Goal: Check status: Check status

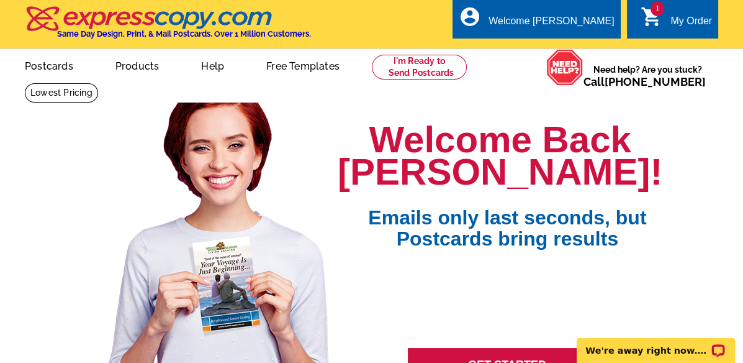
click at [655, 18] on icon "shopping_cart" at bounding box center [652, 17] width 22 height 22
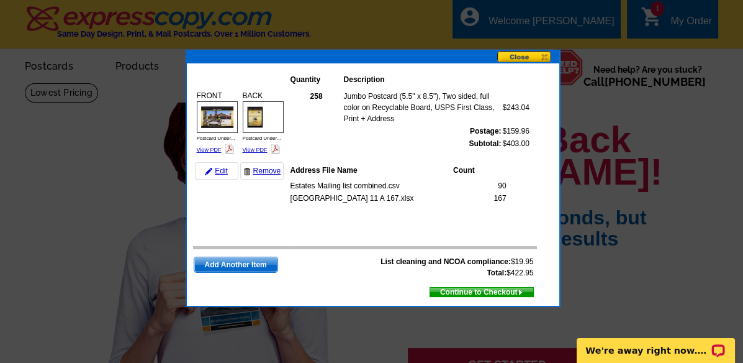
click at [519, 57] on button at bounding box center [528, 57] width 62 height 13
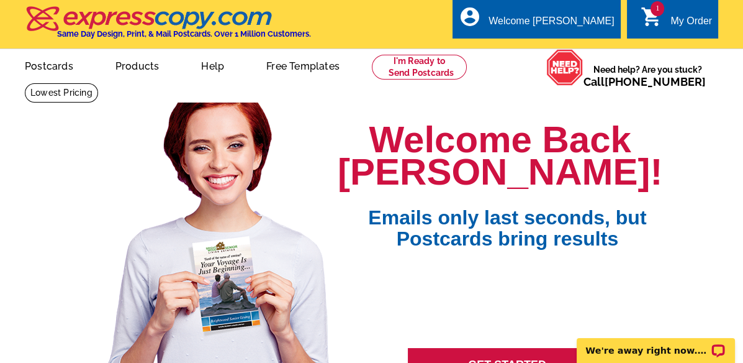
click at [669, 26] on link "1 shopping_cart My Order" at bounding box center [676, 22] width 71 height 16
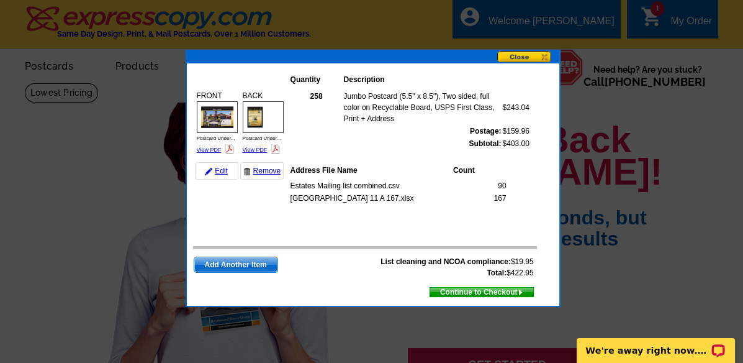
click at [670, 166] on div at bounding box center [371, 181] width 743 height 363
click at [512, 56] on button at bounding box center [528, 57] width 62 height 13
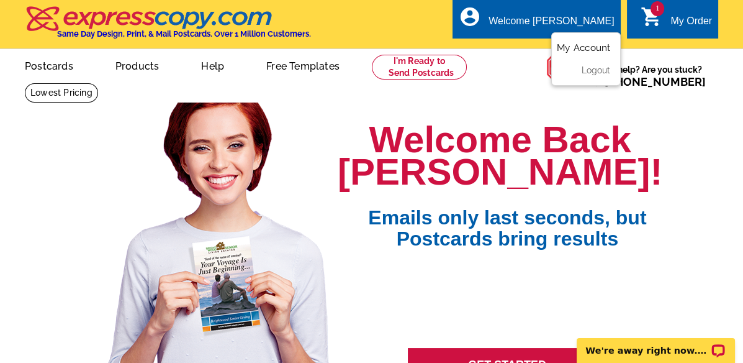
click at [578, 47] on link "My Account" at bounding box center [583, 47] width 53 height 11
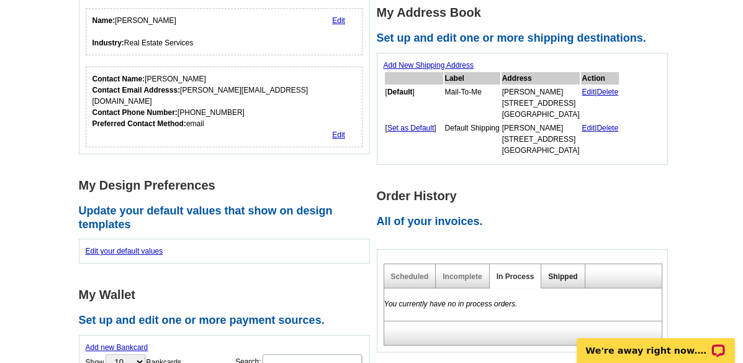
click at [563, 274] on link "Shipped" at bounding box center [562, 276] width 29 height 9
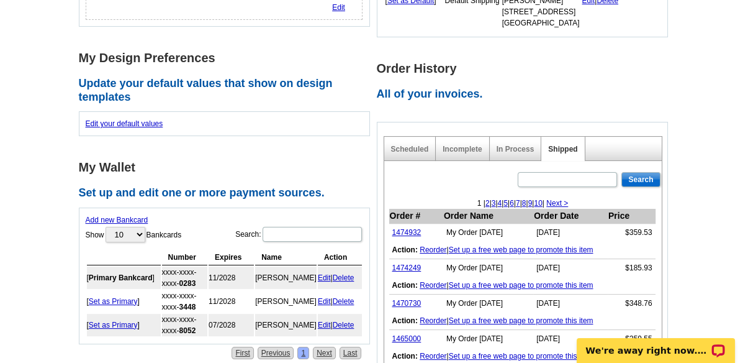
scroll to position [345, 0]
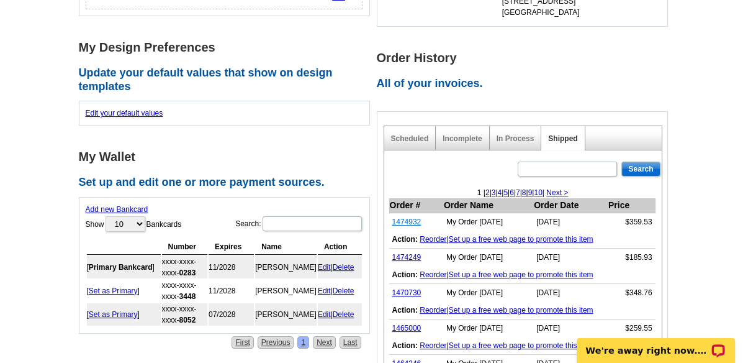
click at [407, 220] on link "1474932" at bounding box center [406, 221] width 29 height 9
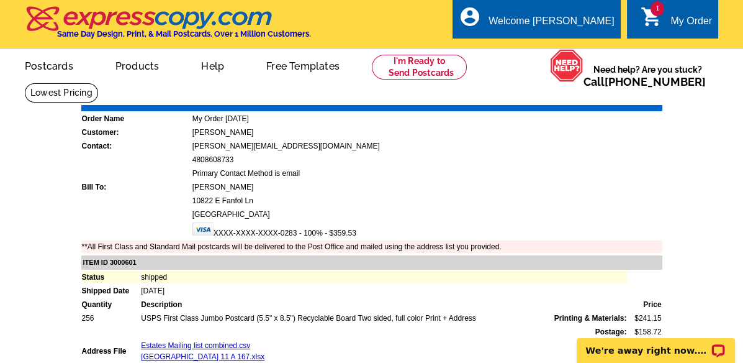
click at [690, 20] on div "My Order" at bounding box center [691, 24] width 42 height 17
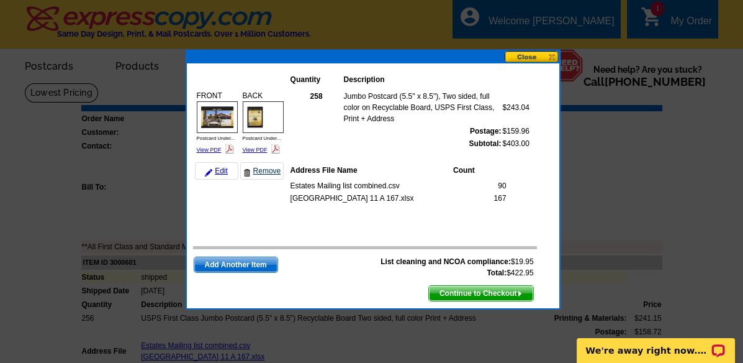
click at [266, 169] on link "Remove" at bounding box center [261, 170] width 43 height 17
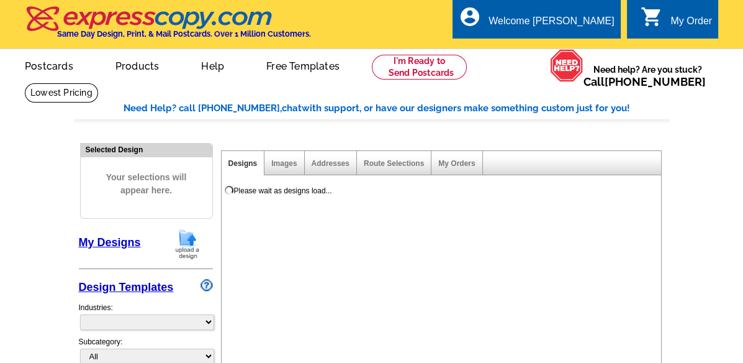
select select "785"
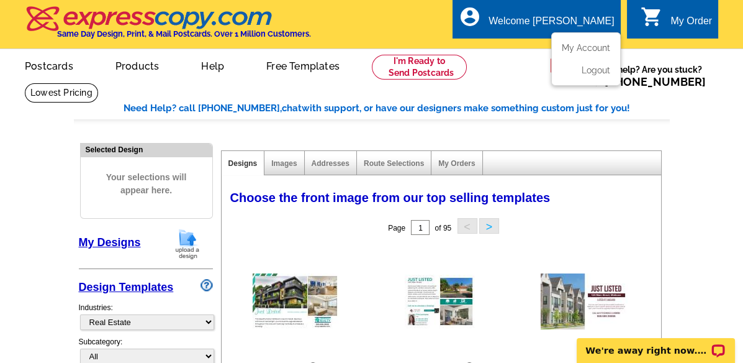
click at [566, 29] on div "Welcome [PERSON_NAME]" at bounding box center [551, 24] width 125 height 17
click at [574, 48] on link "My Account" at bounding box center [583, 47] width 53 height 11
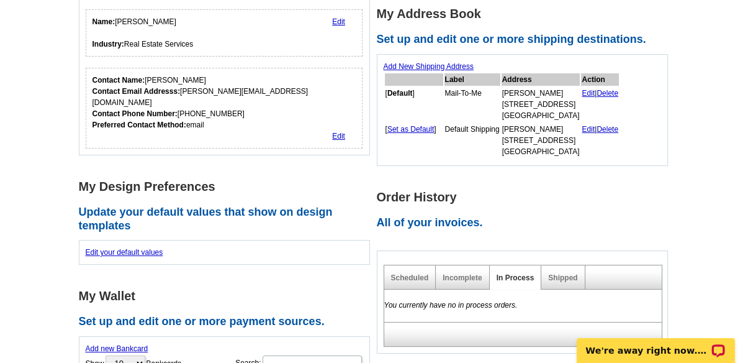
scroll to position [276, 0]
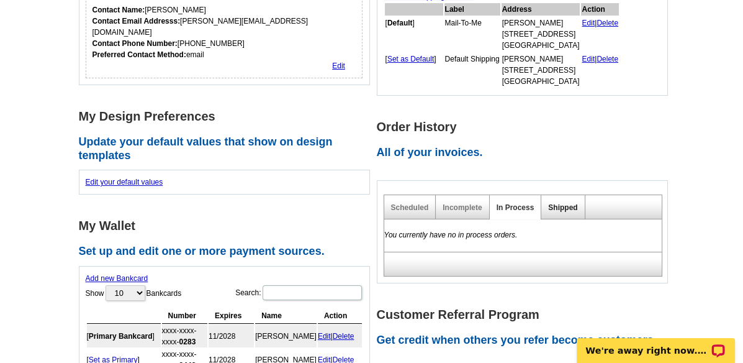
click at [562, 205] on link "Shipped" at bounding box center [562, 207] width 29 height 9
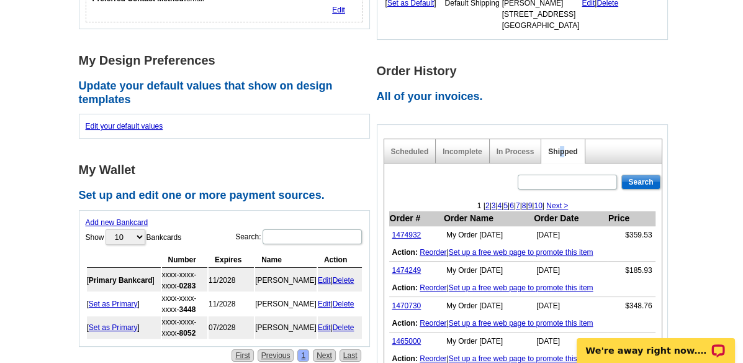
scroll to position [413, 0]
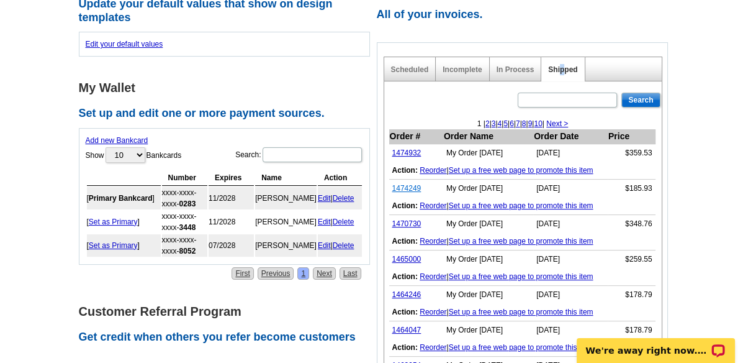
click at [402, 186] on link "1474249" at bounding box center [406, 188] width 29 height 9
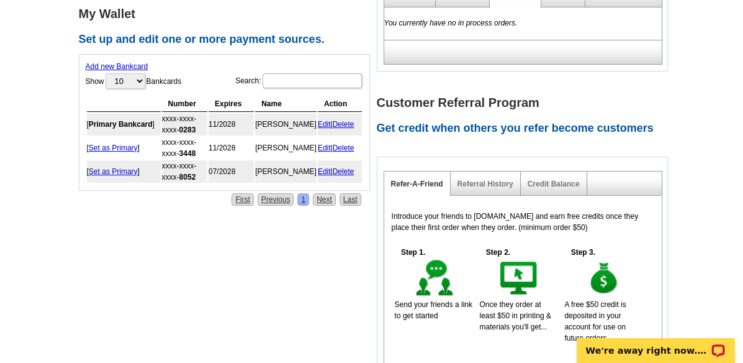
scroll to position [413, 0]
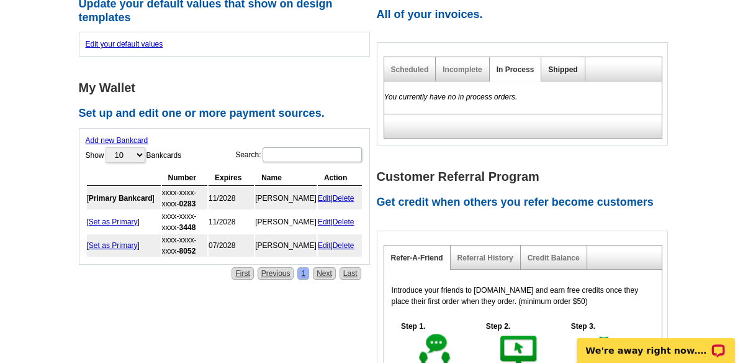
click at [556, 69] on link "Shipped" at bounding box center [562, 69] width 29 height 9
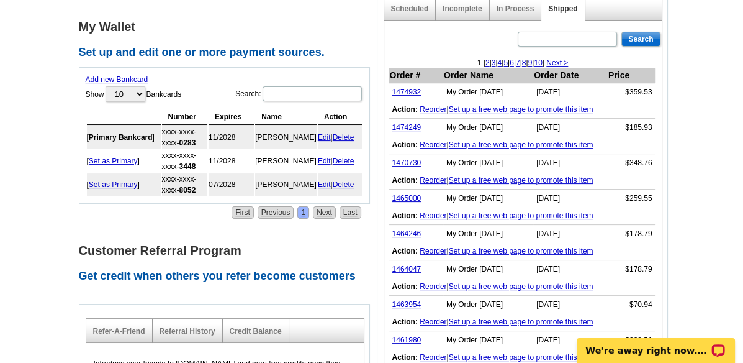
scroll to position [483, 0]
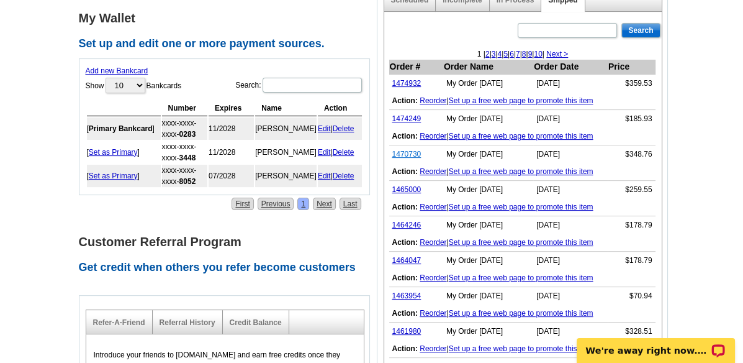
click at [403, 155] on link "1470730" at bounding box center [406, 154] width 29 height 9
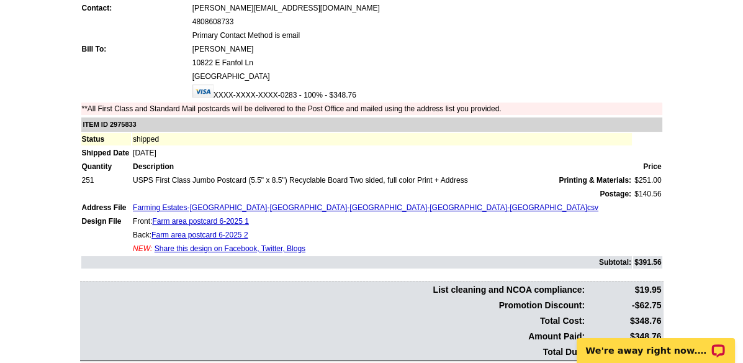
scroll to position [207, 0]
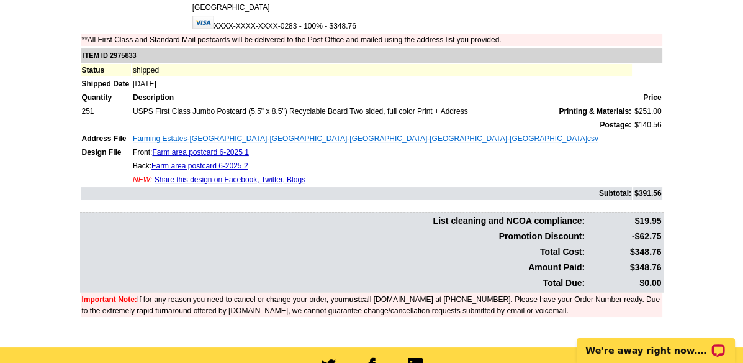
click at [219, 138] on link "Farming Estates-[GEOGRAPHIC_DATA]-[GEOGRAPHIC_DATA]-[GEOGRAPHIC_DATA]-[GEOGRAPH…" at bounding box center [366, 138] width 466 height 9
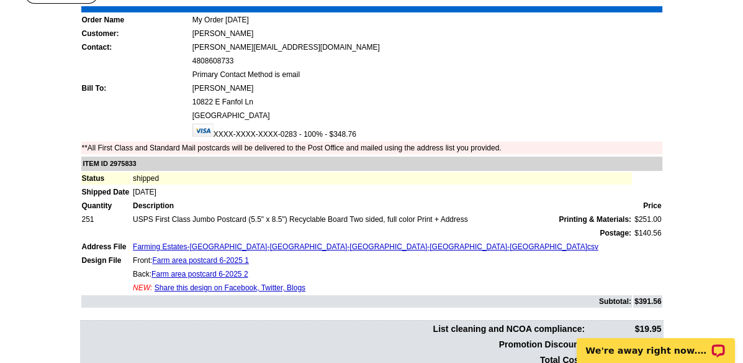
scroll to position [0, 0]
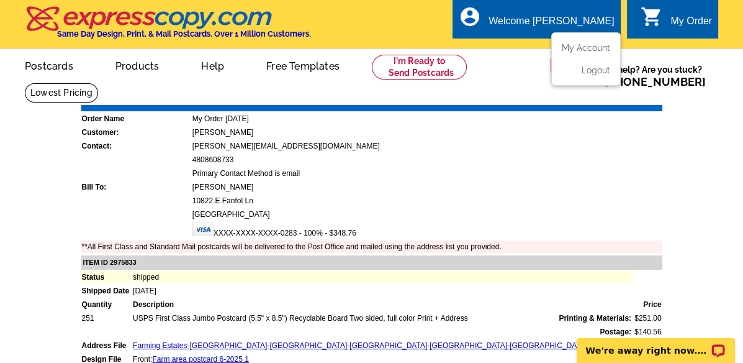
click at [557, 16] on div "Welcome [PERSON_NAME]" at bounding box center [551, 24] width 125 height 17
click at [576, 48] on link "My Account" at bounding box center [583, 47] width 53 height 11
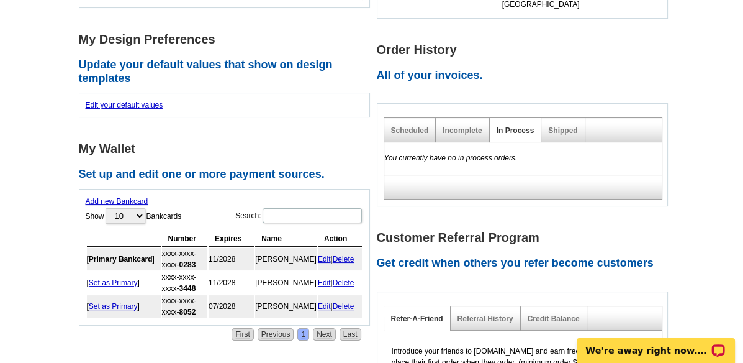
scroll to position [345, 0]
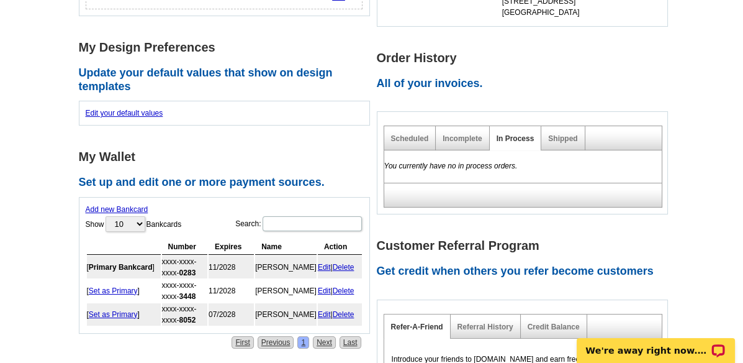
click at [561, 133] on div "Shipped" at bounding box center [562, 138] width 43 height 24
click at [566, 137] on link "Shipped" at bounding box center [562, 138] width 29 height 9
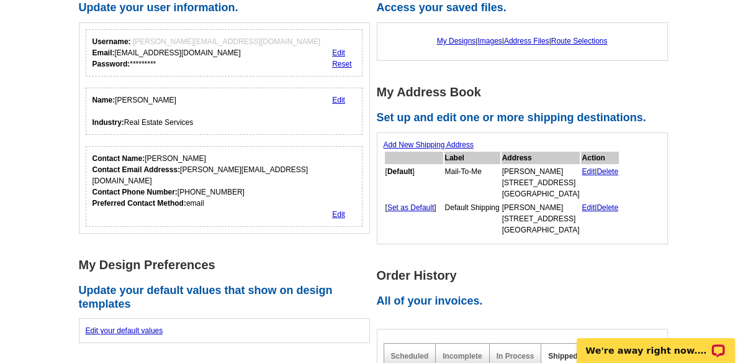
scroll to position [69, 0]
